Goal: Check status: Check status

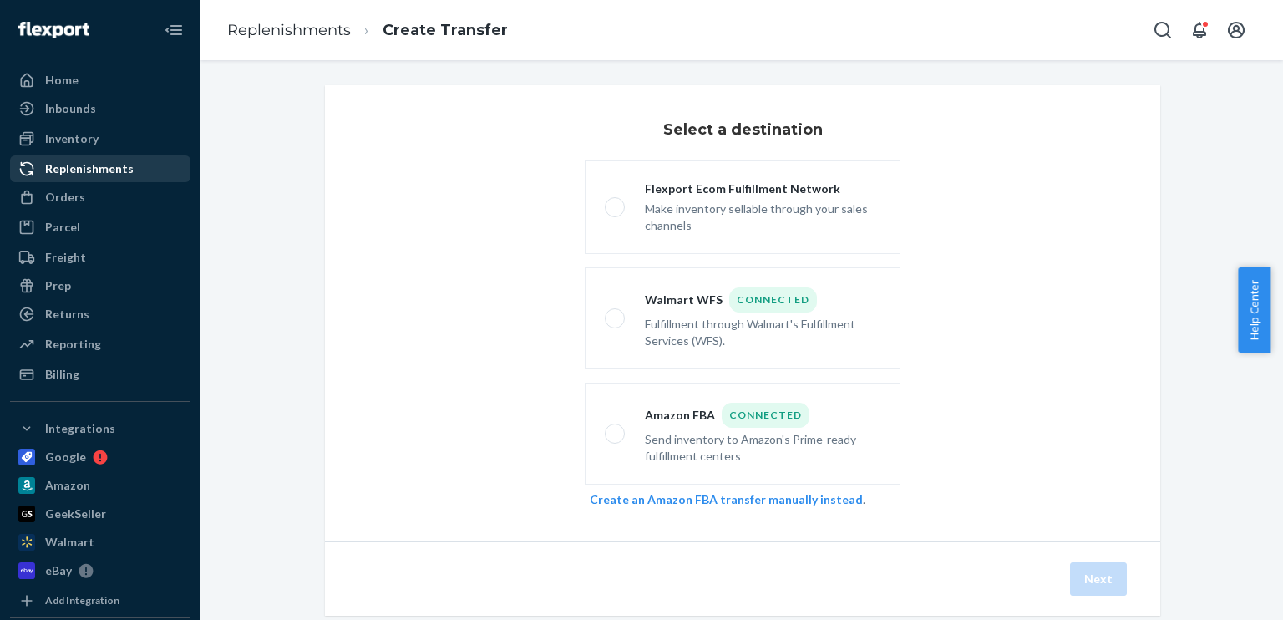
click at [84, 163] on div "Replenishments" at bounding box center [89, 168] width 89 height 17
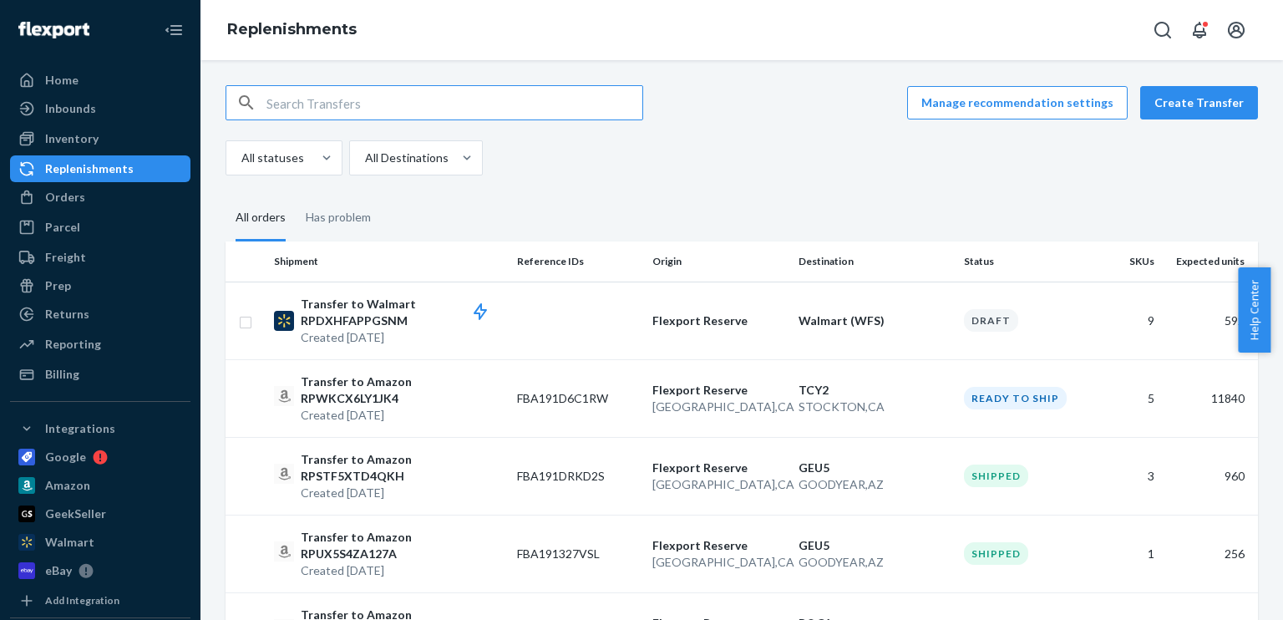
paste input "FBA191D6C1RW"
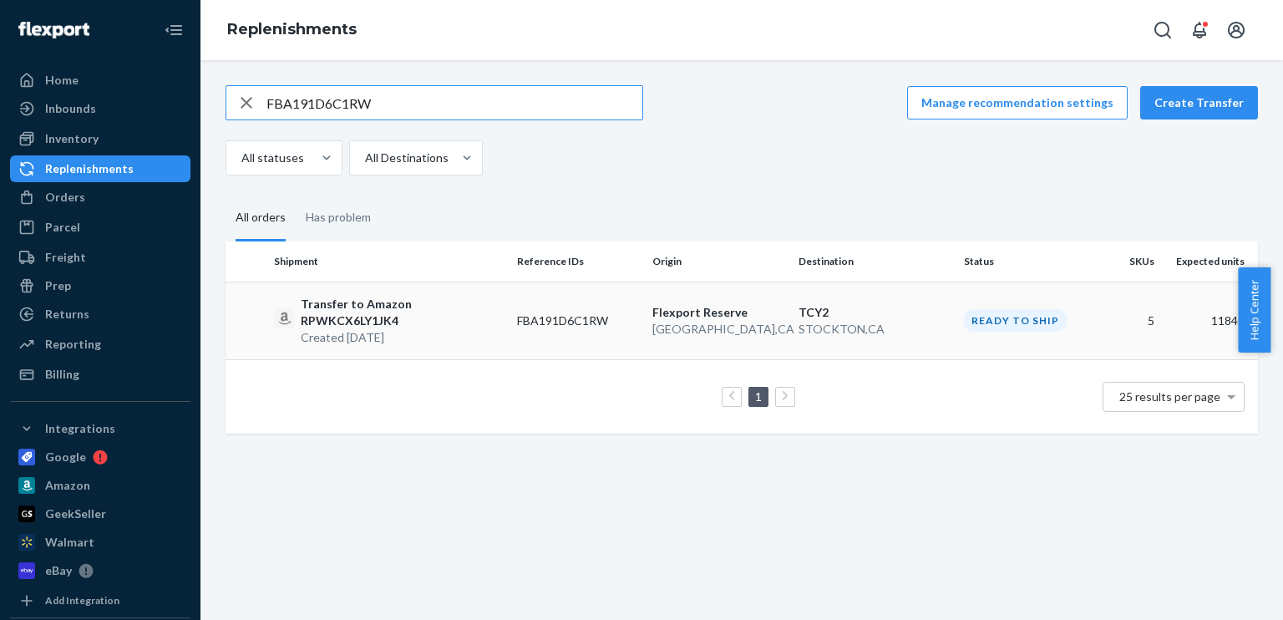
type input "FBA191D6C1RW"
click at [829, 306] on p "TCY2" at bounding box center [875, 312] width 152 height 17
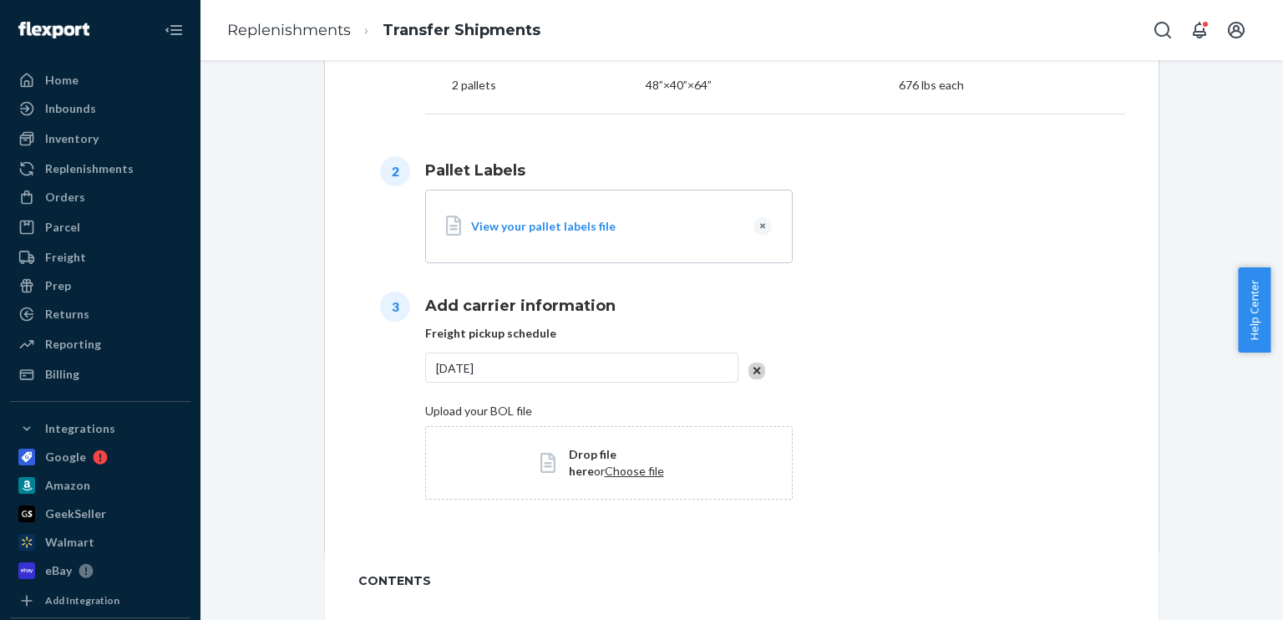
scroll to position [1336, 0]
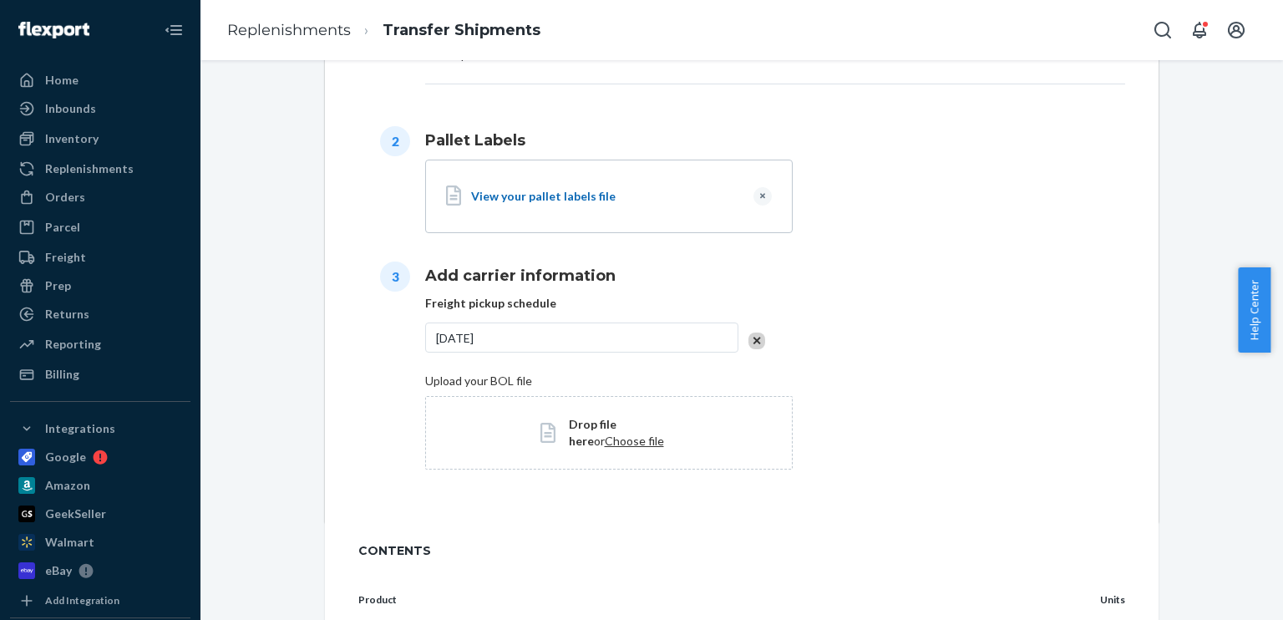
click at [564, 205] on div "View your pallet labels file" at bounding box center [605, 196] width 269 height 17
click at [608, 448] on span "Choose file" at bounding box center [634, 441] width 59 height 14
